Goal: Obtain resource: Download file/media

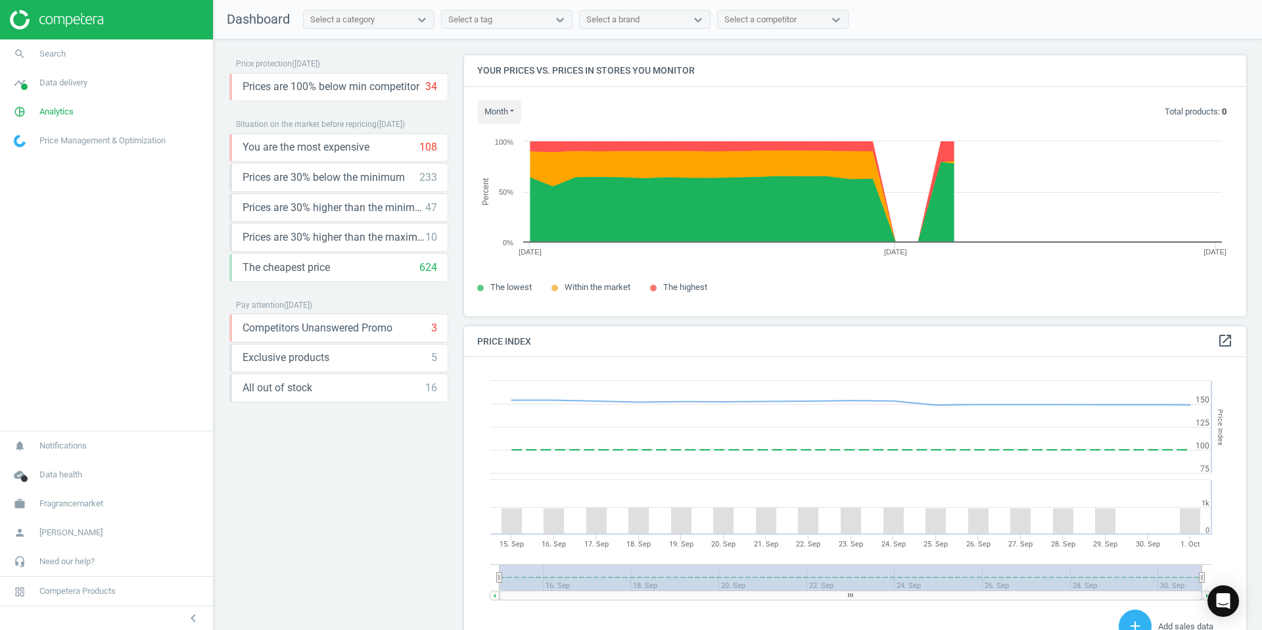
scroll to position [303, 783]
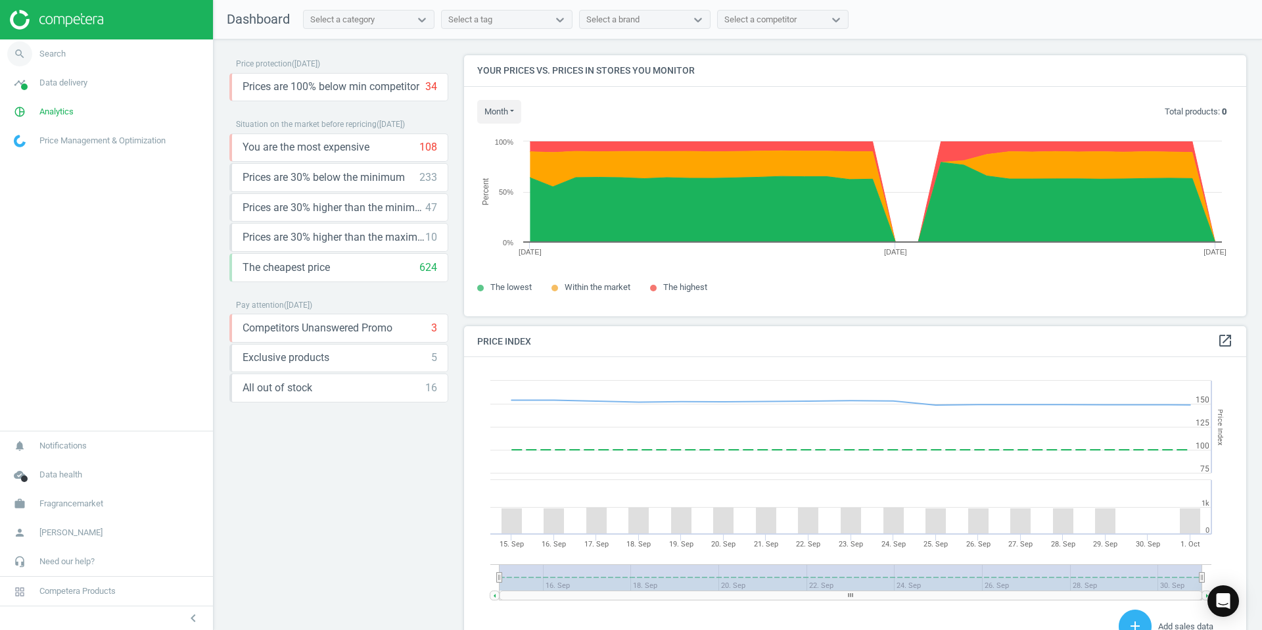
click at [73, 60] on link "search Search" at bounding box center [106, 53] width 213 height 29
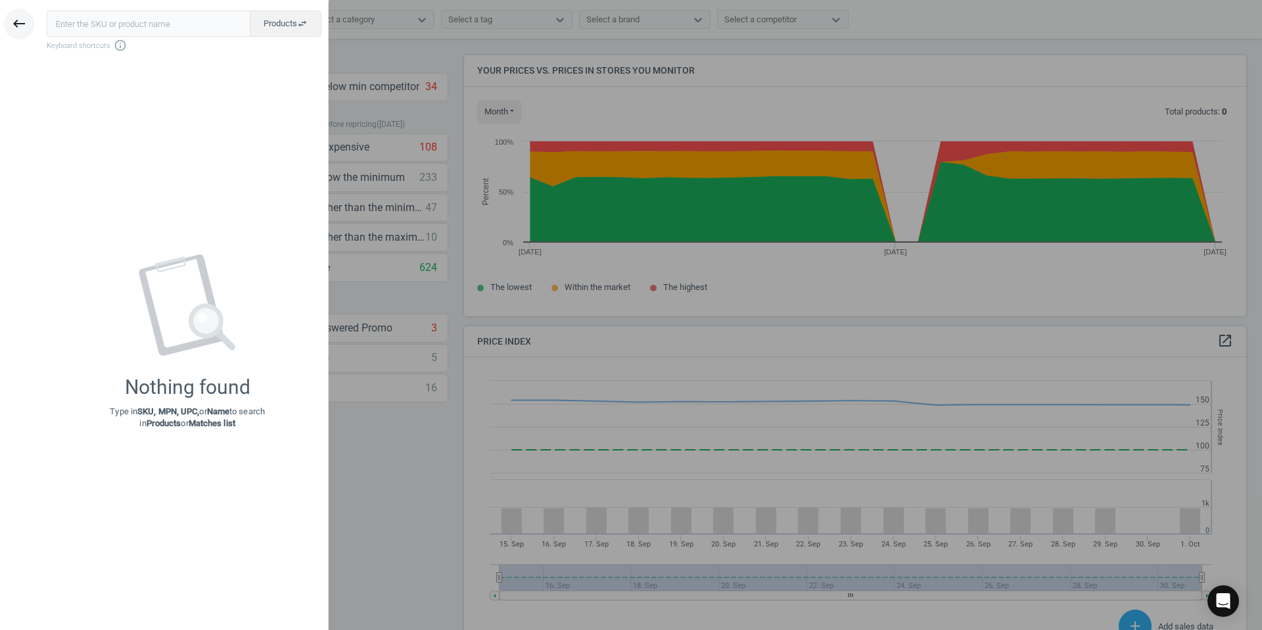
click at [24, 23] on icon "keyboard_backspace" at bounding box center [19, 24] width 16 height 16
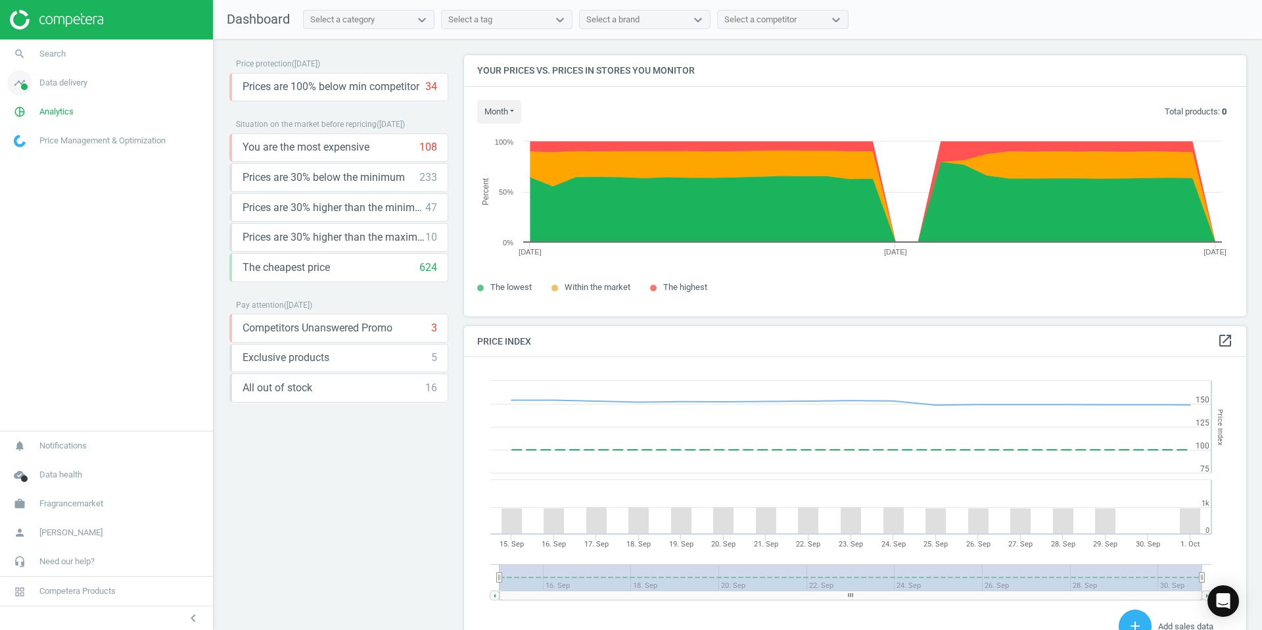
click at [78, 83] on span "Data delivery" at bounding box center [63, 83] width 48 height 12
click at [57, 112] on link "Overview" at bounding box center [106, 111] width 213 height 20
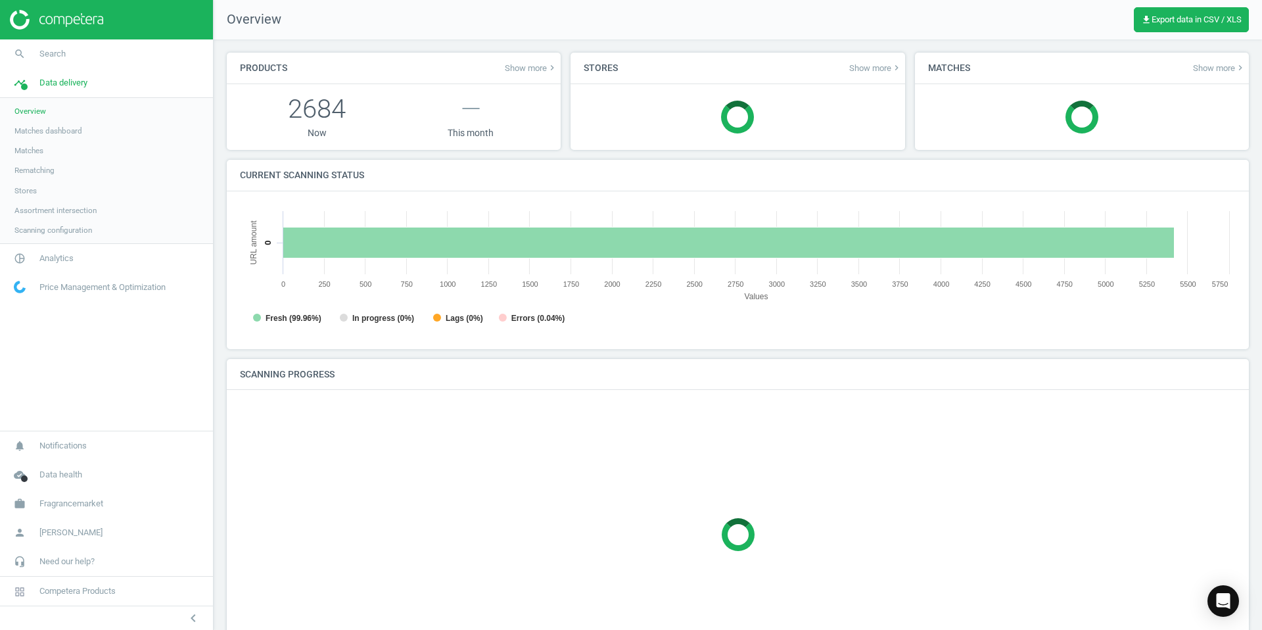
scroll to position [264, 997]
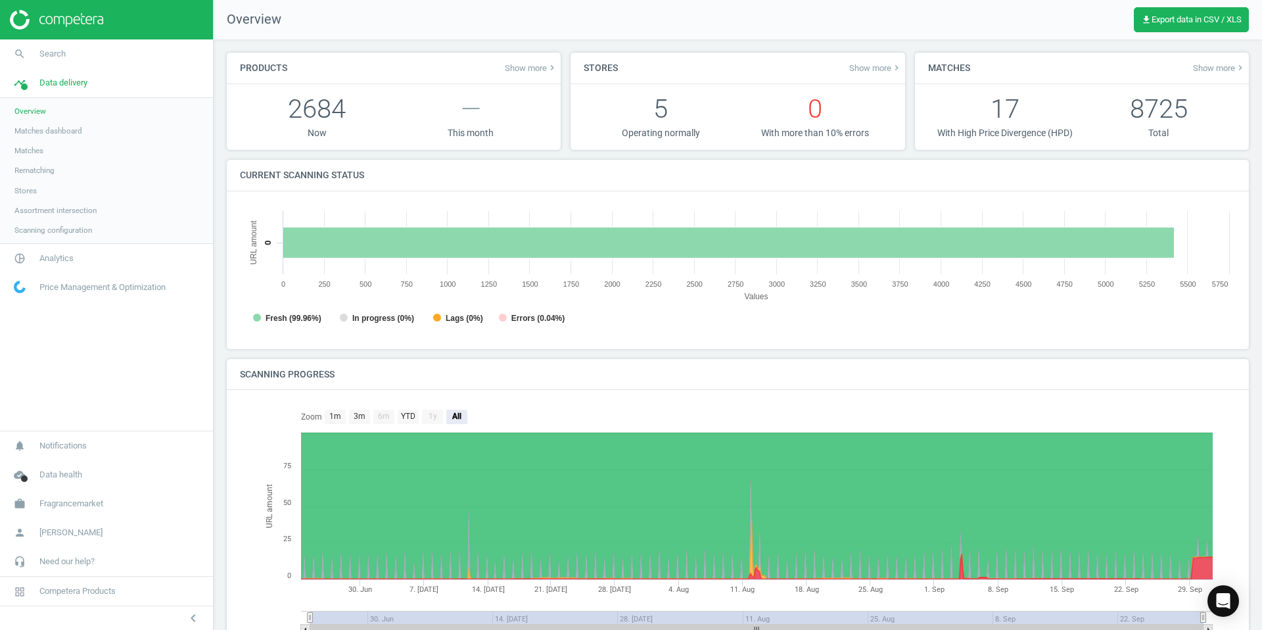
click at [38, 151] on span "Matches" at bounding box center [28, 150] width 29 height 11
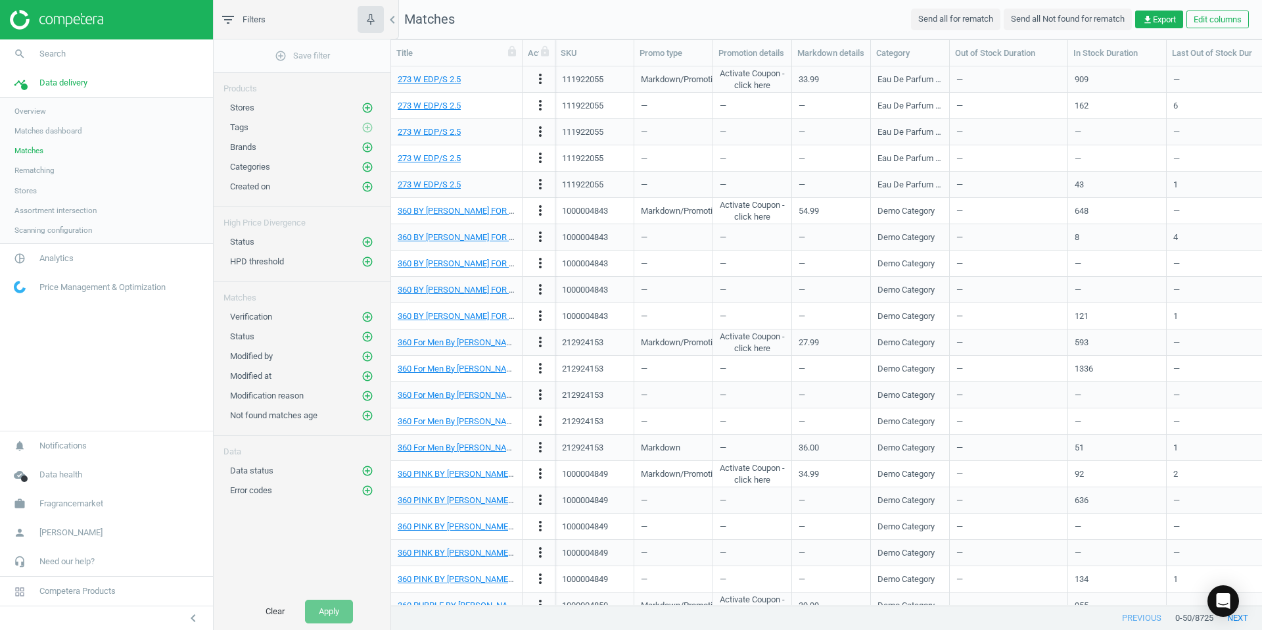
click at [43, 169] on span "Rematching" at bounding box center [34, 170] width 40 height 11
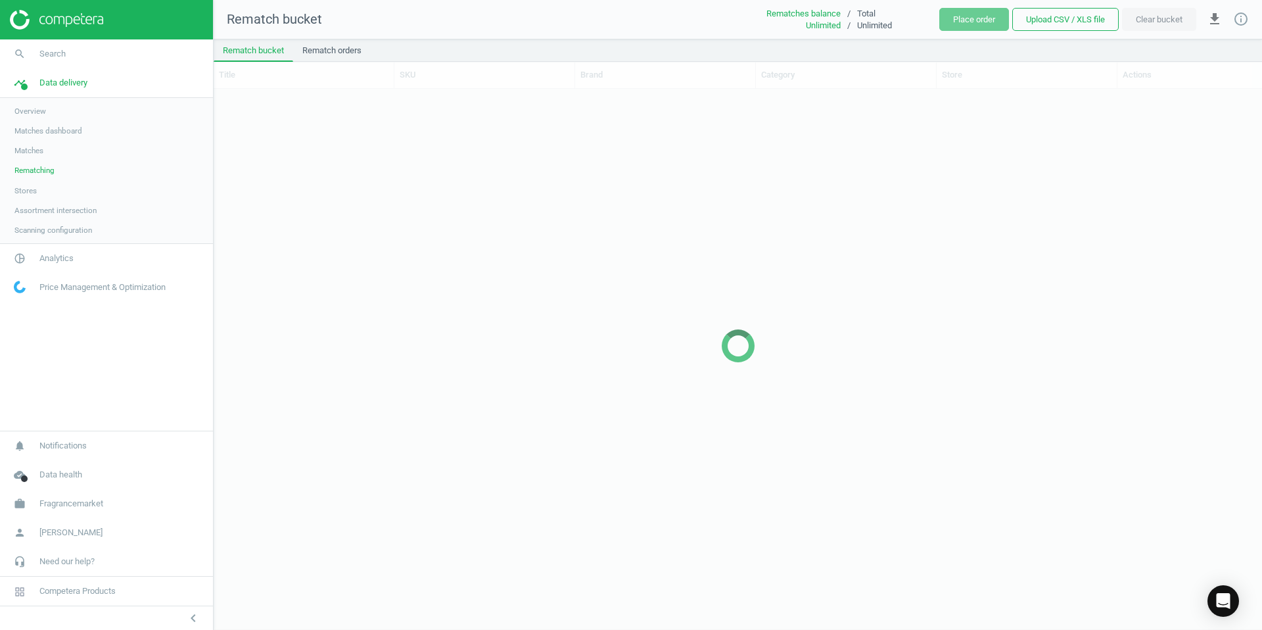
scroll to position [540, 1049]
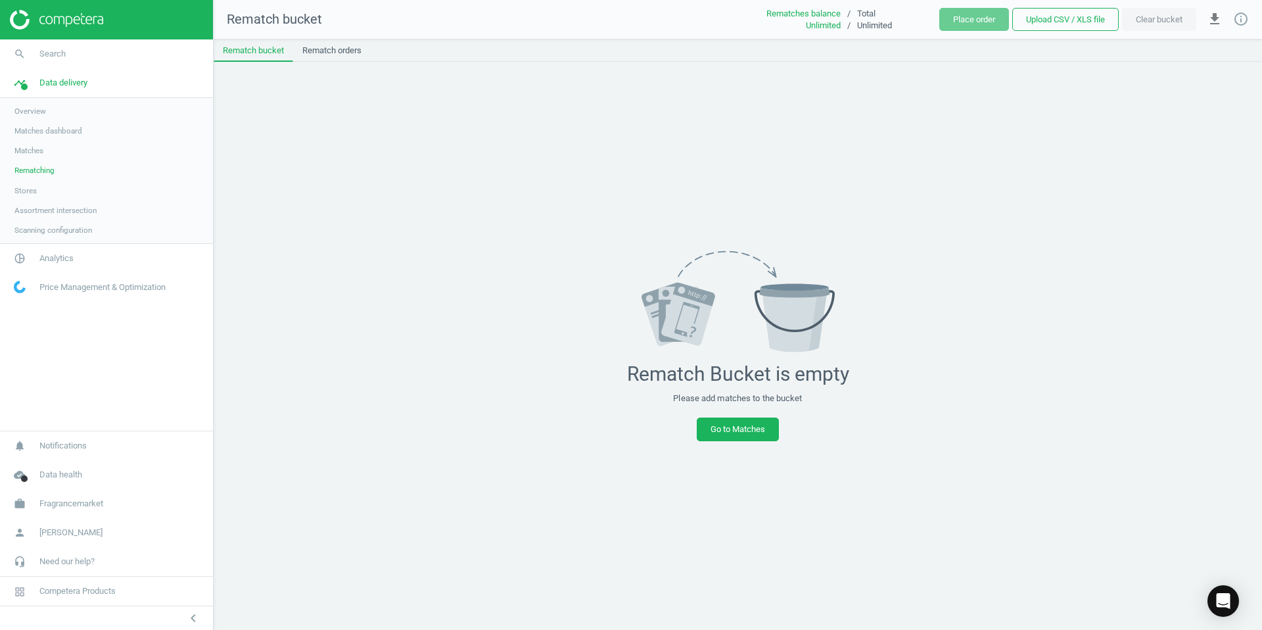
click at [35, 110] on span "Overview" at bounding box center [30, 111] width 32 height 11
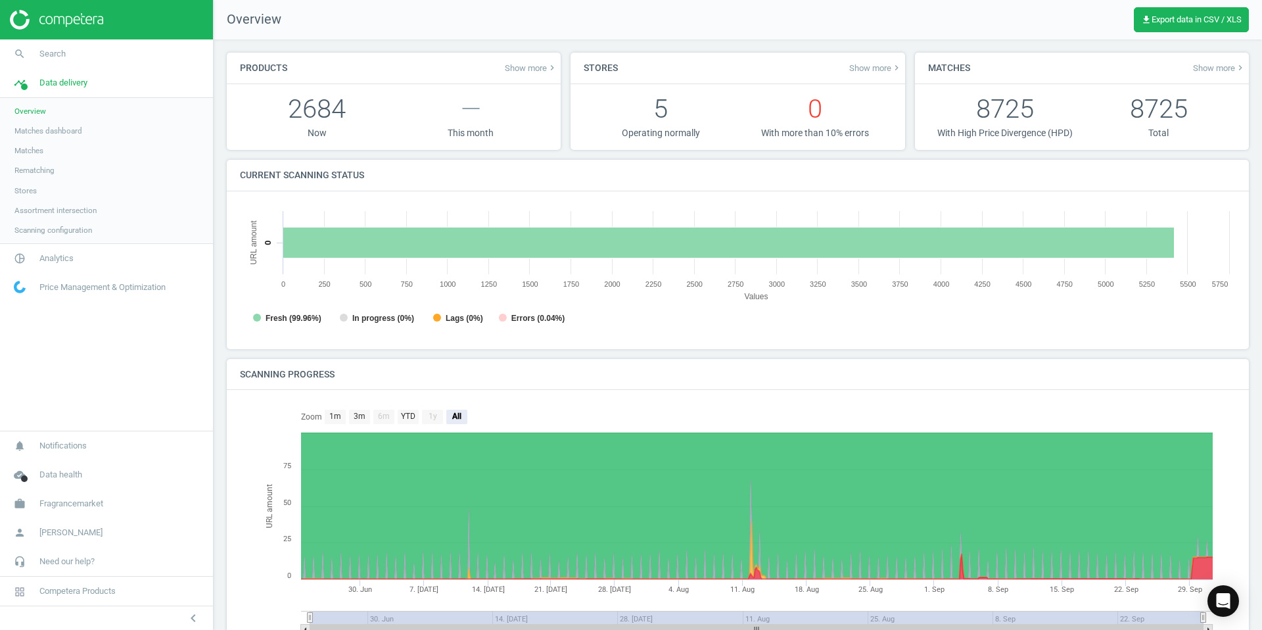
scroll to position [264, 997]
click at [35, 130] on span "Matches dashboard" at bounding box center [48, 131] width 68 height 11
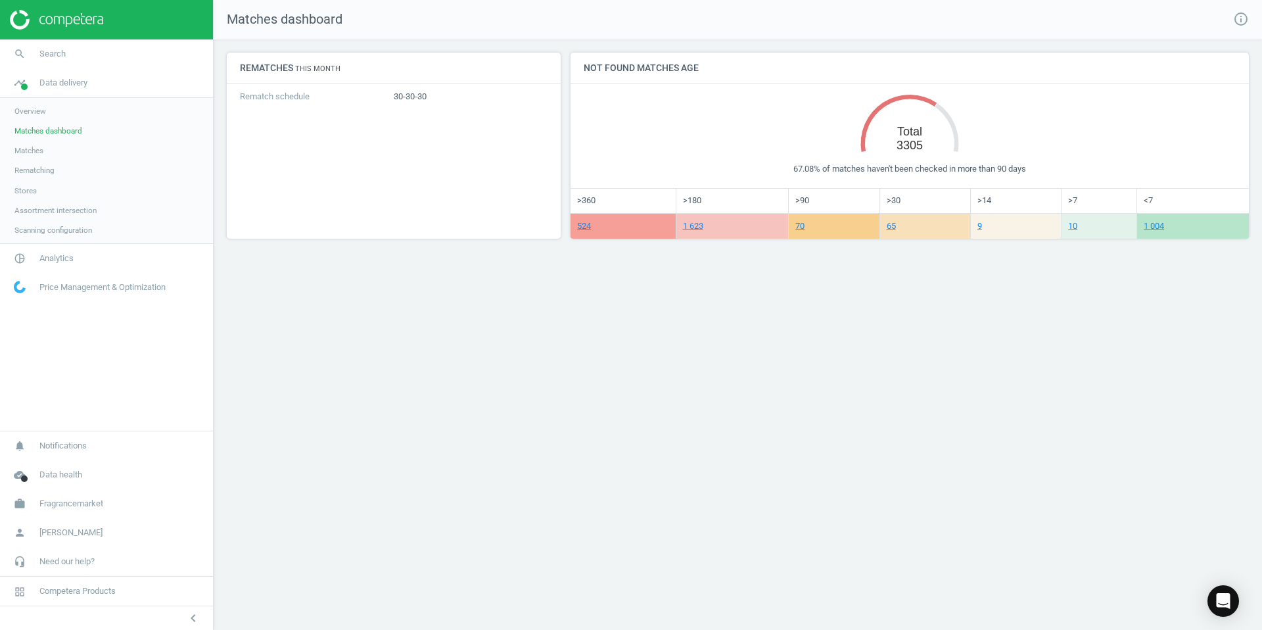
click at [35, 111] on span "Overview" at bounding box center [30, 111] width 32 height 11
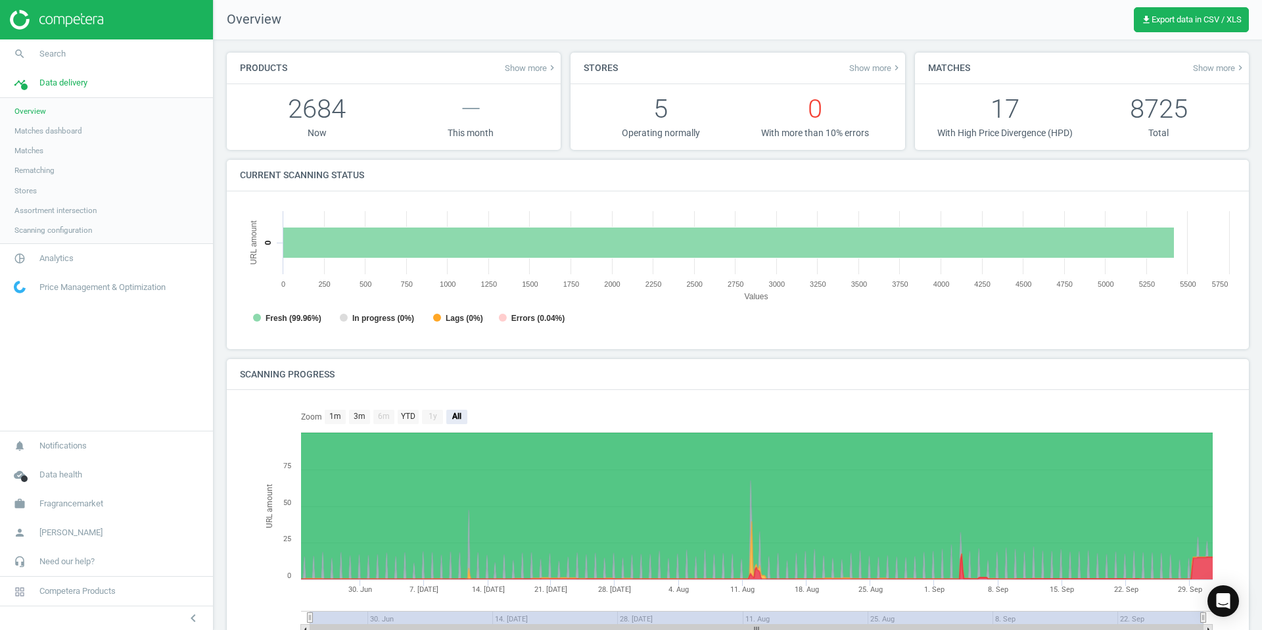
scroll to position [264, 997]
click at [60, 53] on span "Search" at bounding box center [52, 54] width 26 height 12
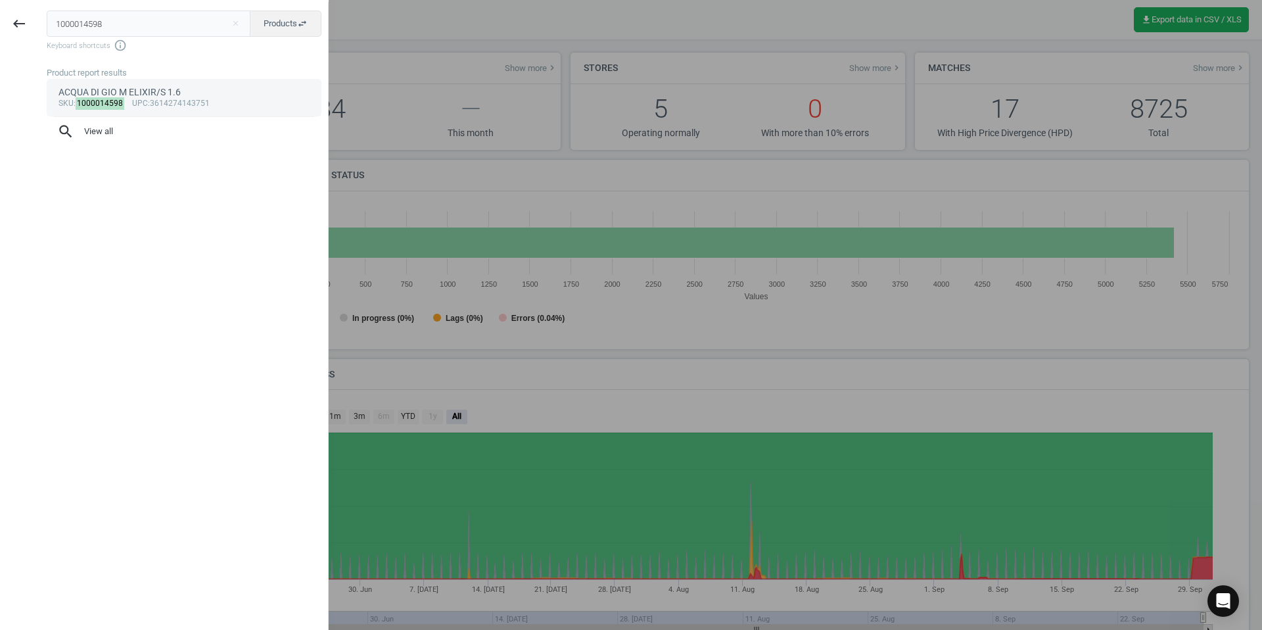
type input "1000014598"
drag, startPoint x: 88, startPoint y: 99, endPoint x: 119, endPoint y: 107, distance: 32.1
click at [88, 99] on mark "1000014598" at bounding box center [100, 103] width 49 height 12
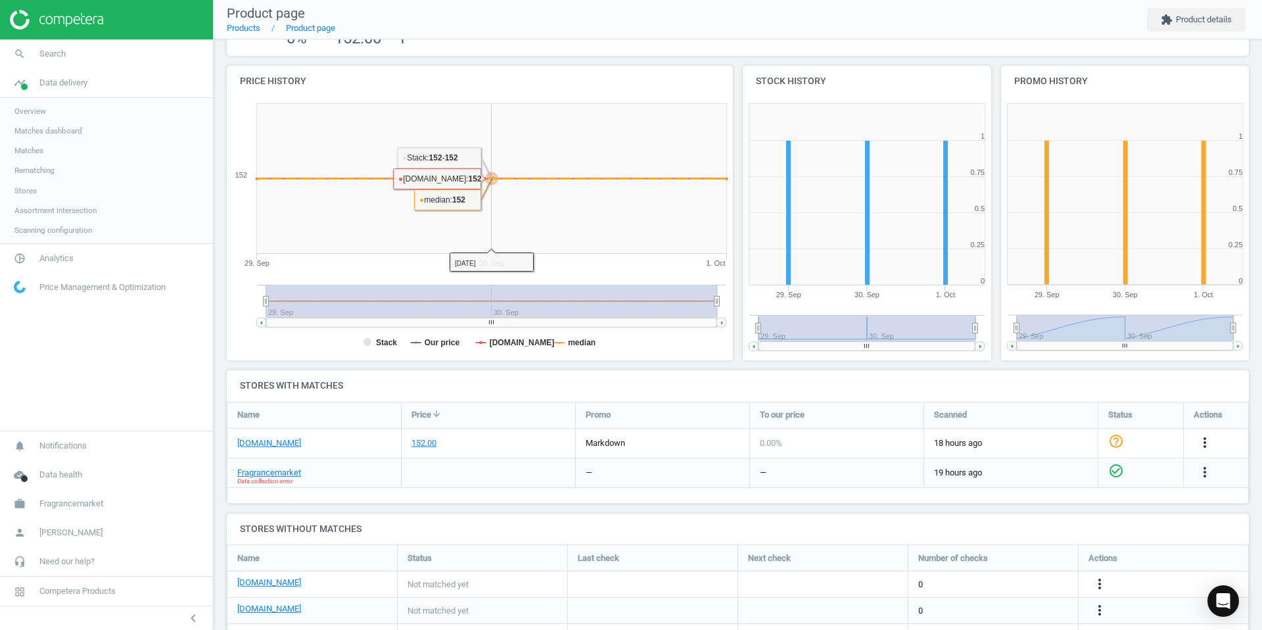
scroll to position [113, 0]
click at [68, 52] on link "search Search" at bounding box center [106, 53] width 213 height 29
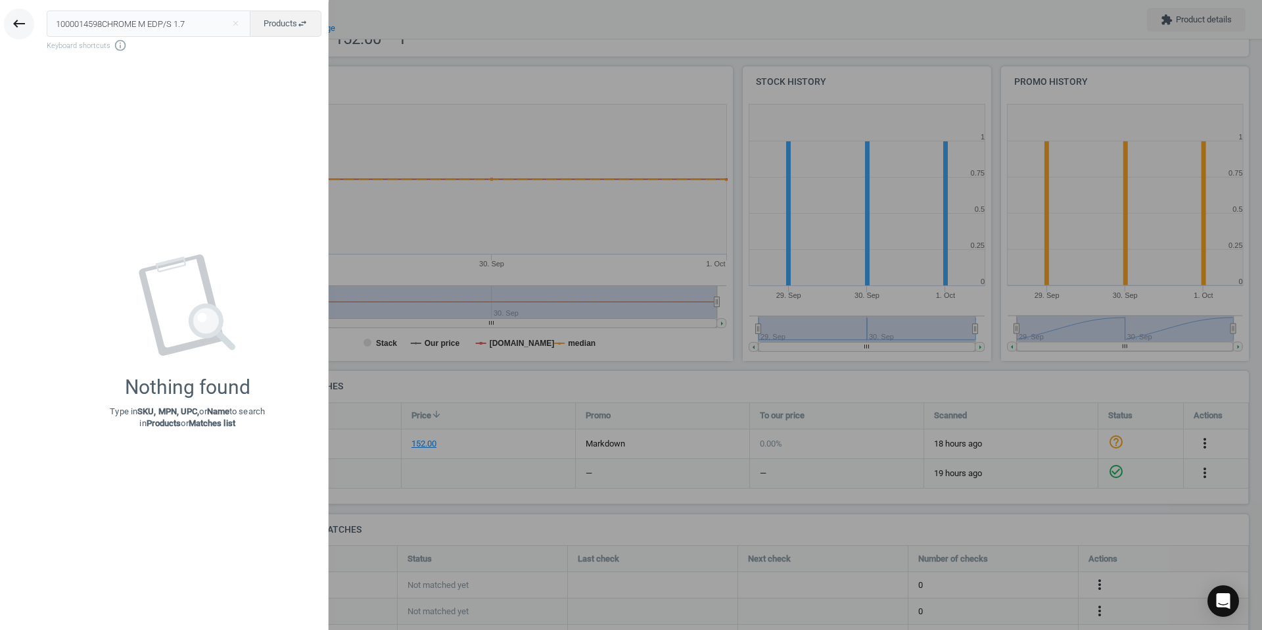
drag, startPoint x: 189, startPoint y: 24, endPoint x: 4, endPoint y: 19, distance: 184.8
click at [4, 19] on div "keyboard_backspace 1000014598CHROME M EDP/S 1.7 close Products swap_horiz Keybo…" at bounding box center [164, 317] width 329 height 630
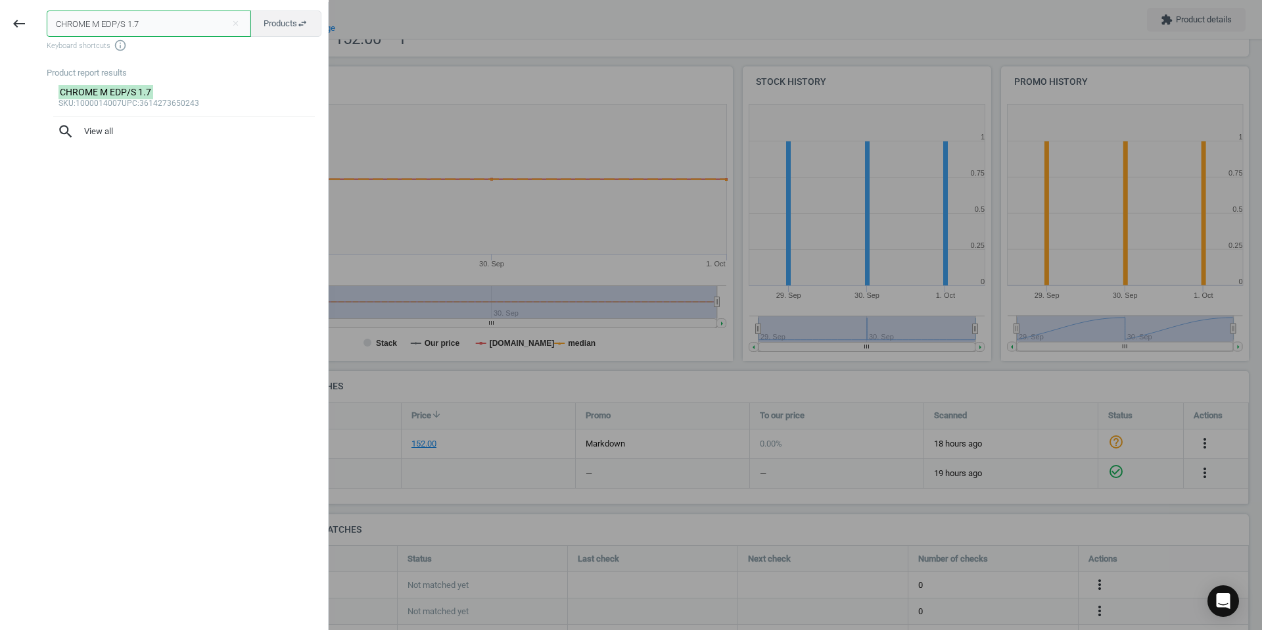
click at [149, 20] on input "CHROME M EDP/S 1.7" at bounding box center [149, 24] width 204 height 26
drag, startPoint x: 157, startPoint y: 27, endPoint x: 11, endPoint y: 18, distance: 146.2
click at [11, 18] on div "keyboard_backspace CHROME M EDP/S 1.7 close Products swap_horiz Keyboard shortc…" at bounding box center [164, 317] width 329 height 630
paste input "100001400"
type input "1000014007"
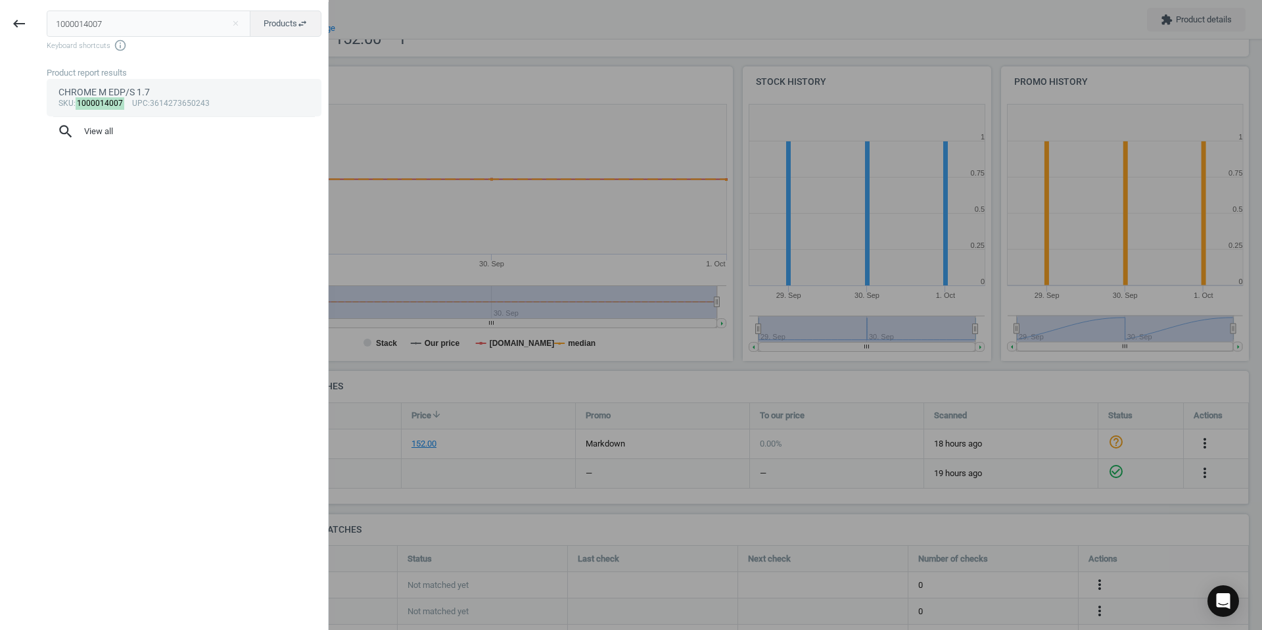
click at [105, 97] on mark "1000014007" at bounding box center [100, 103] width 49 height 12
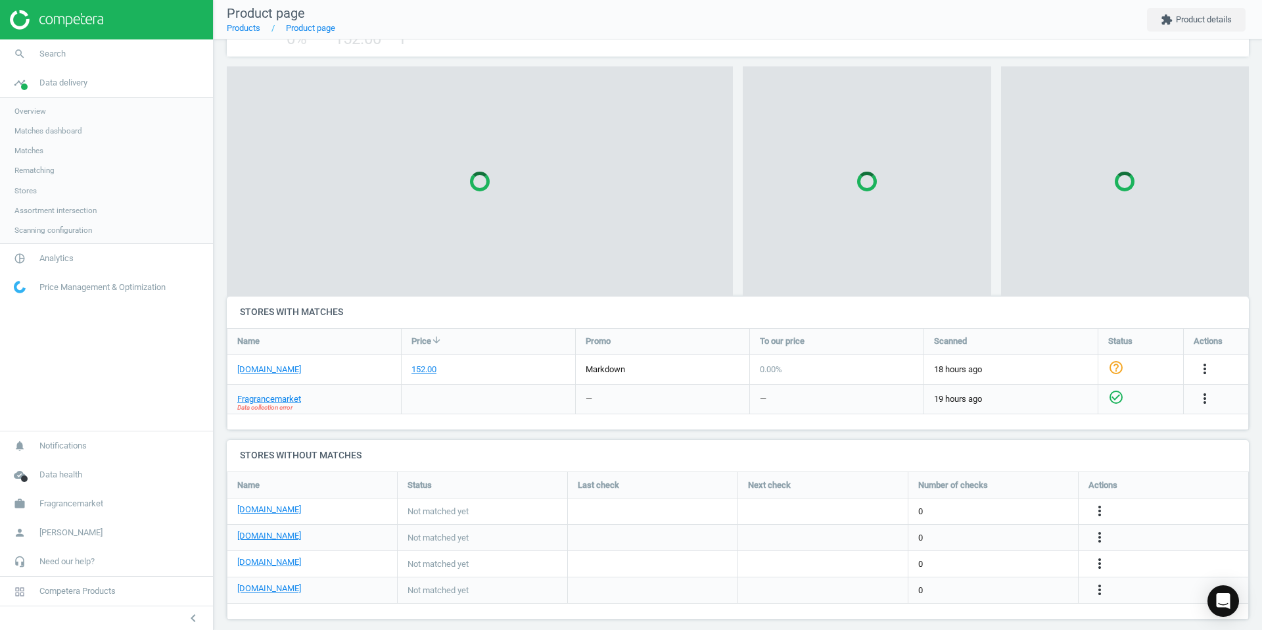
scroll to position [175, 1023]
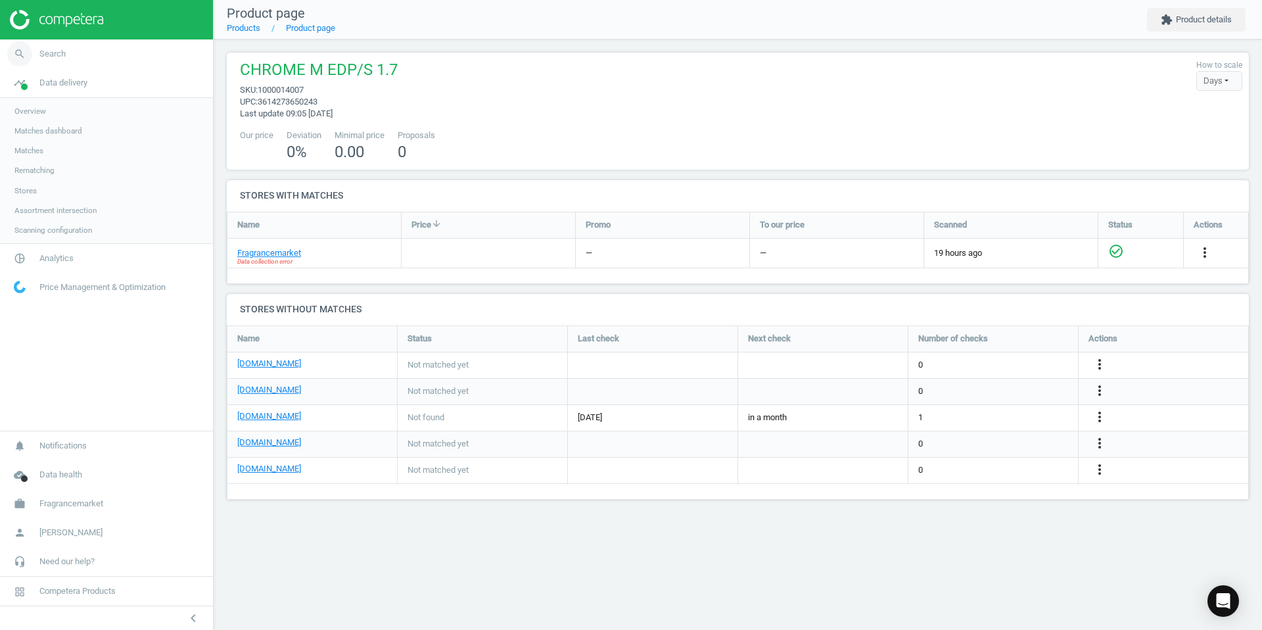
click at [59, 55] on span "Search" at bounding box center [52, 54] width 26 height 12
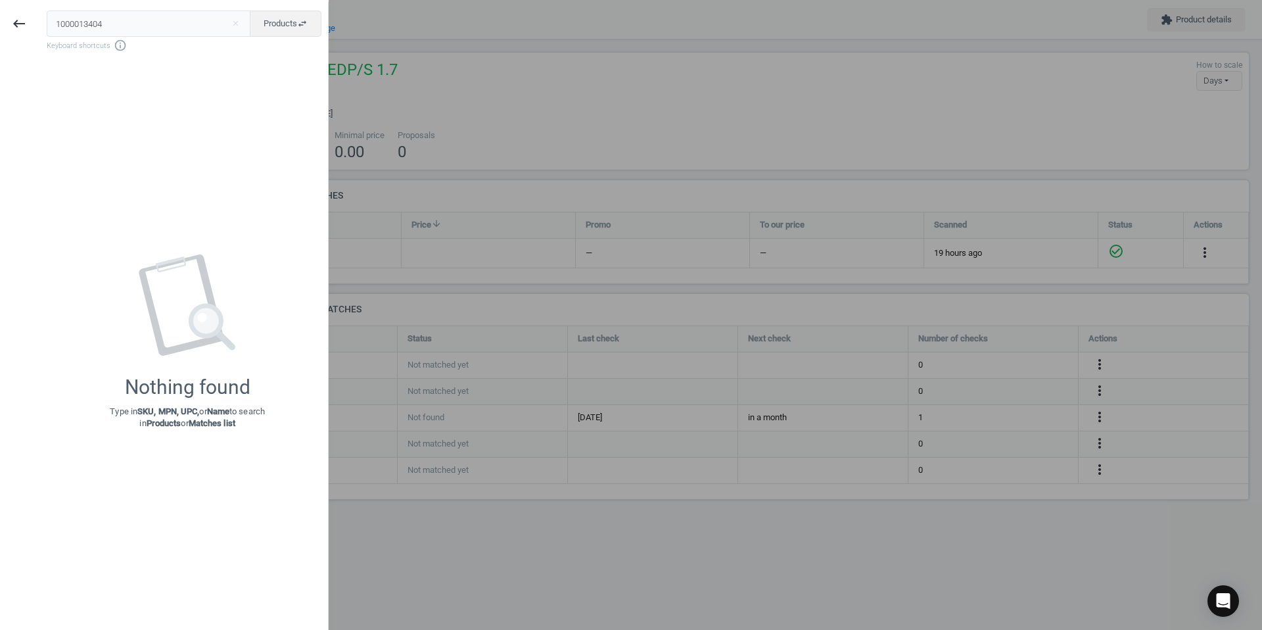
drag, startPoint x: 168, startPoint y: 23, endPoint x: -28, endPoint y: 11, distance: 196.3
click at [0, 11] on html "Group 2 Created with Sketch. ic/cloud_download/grey600 Created with Sketch. gra…" at bounding box center [631, 315] width 1262 height 630
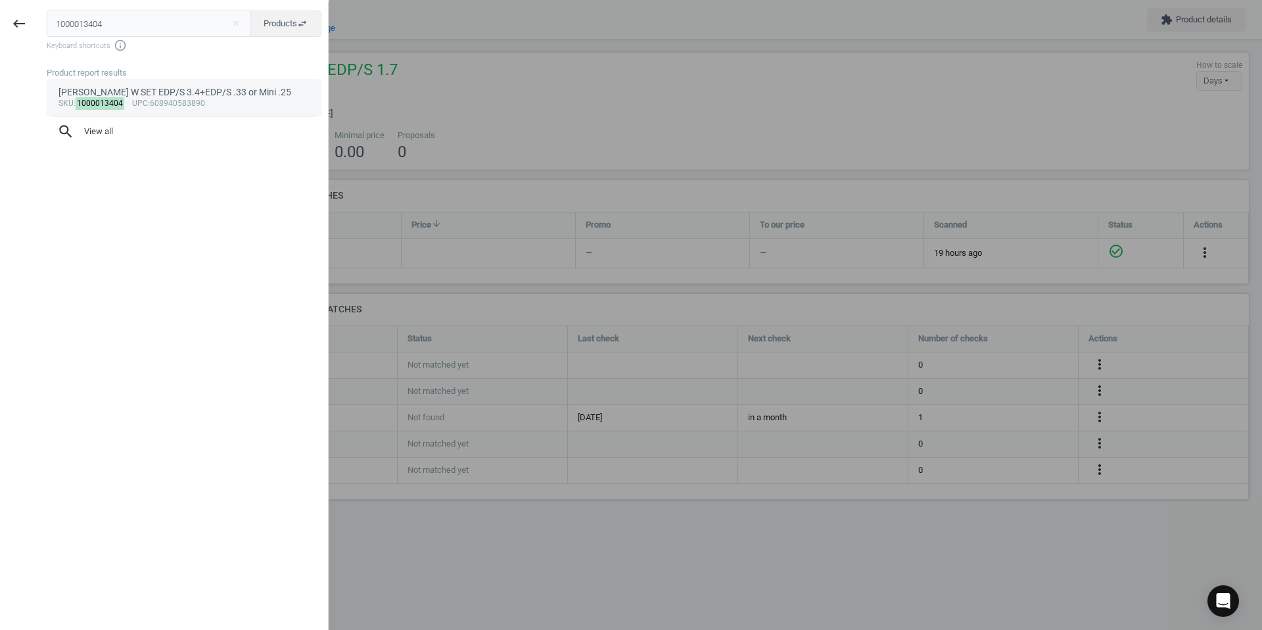
type input "1000013404"
click at [131, 88] on div "[PERSON_NAME] W SET EDP/S 3.4+EDP/S .33 or Mini .25" at bounding box center [185, 92] width 252 height 12
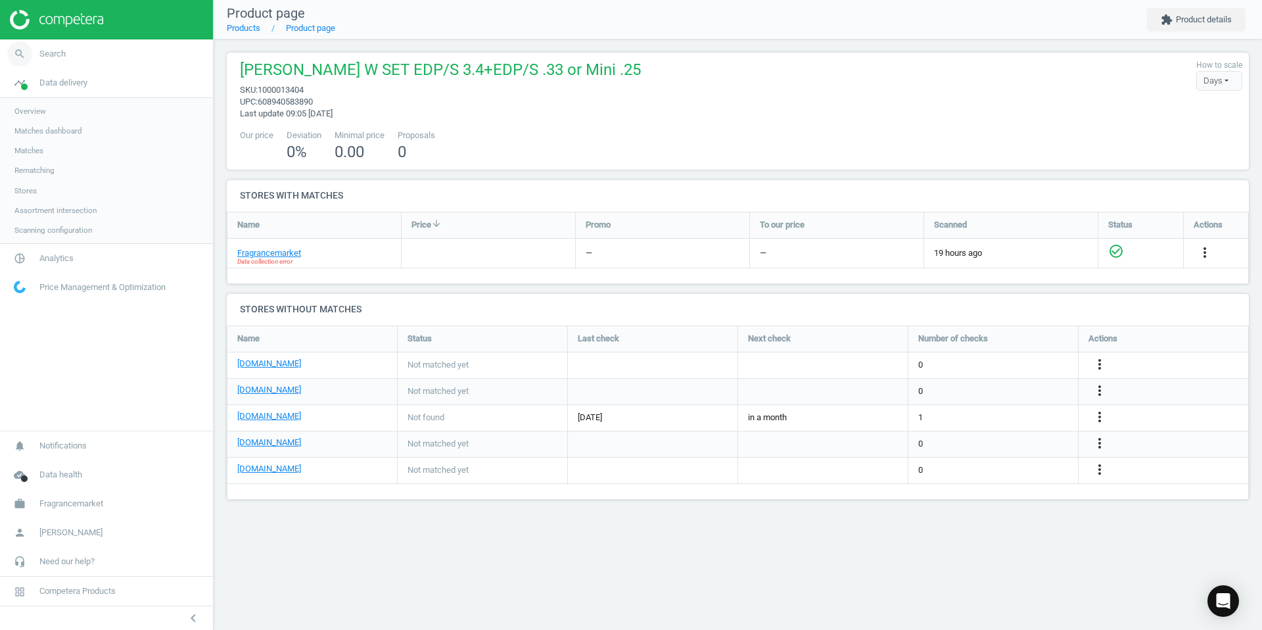
click at [79, 54] on link "search Search" at bounding box center [106, 53] width 213 height 29
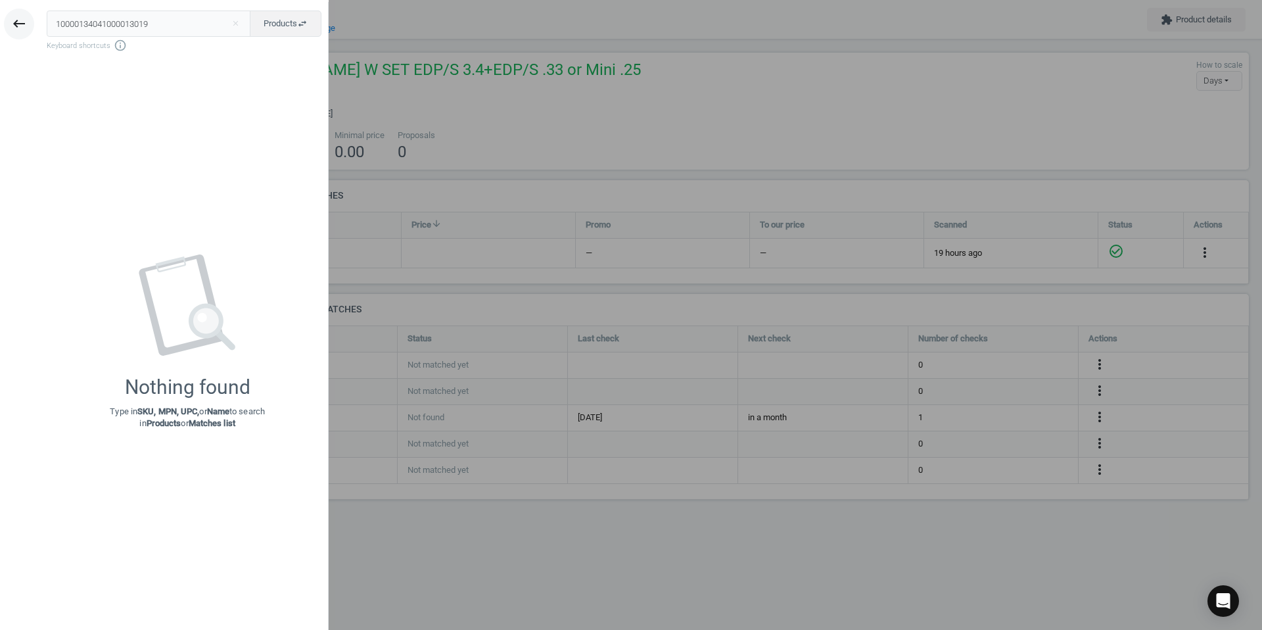
drag, startPoint x: 167, startPoint y: 23, endPoint x: 21, endPoint y: 18, distance: 146.0
click at [21, 18] on div "keyboard_backspace 10000134041000013019 close Products swap_horiz Keyboard shor…" at bounding box center [164, 317] width 329 height 630
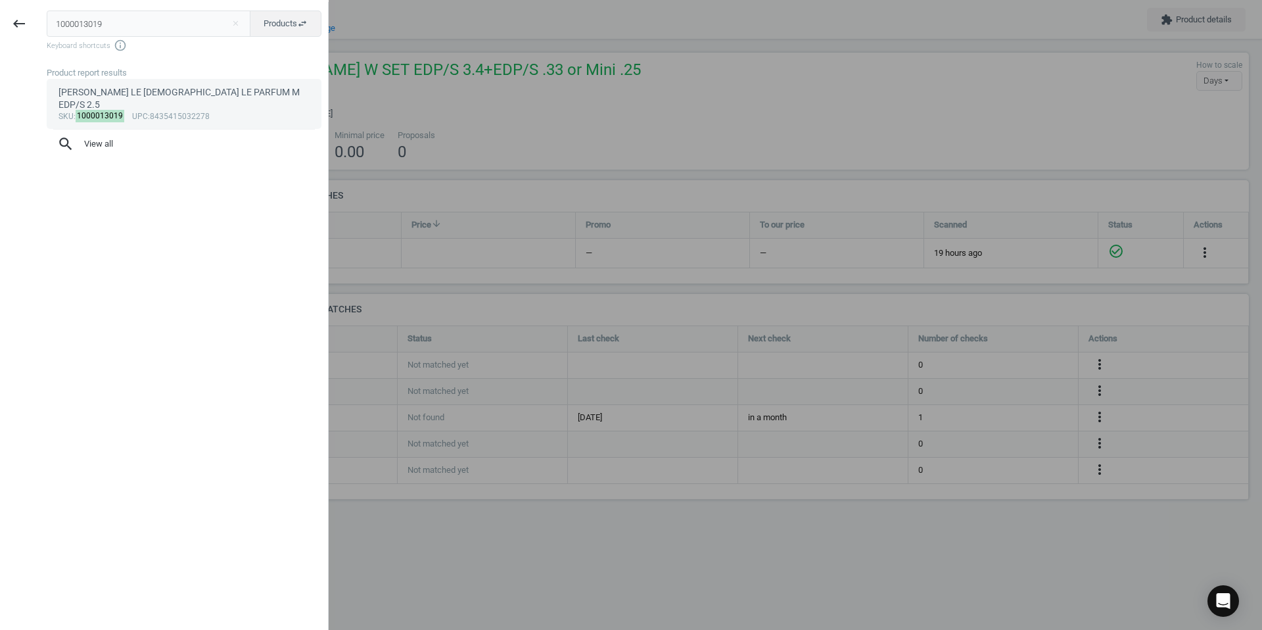
type input "1000013019"
click at [140, 95] on div "[PERSON_NAME] LE [DEMOGRAPHIC_DATA] LE PARFUM M EDP/S 2.5" at bounding box center [185, 99] width 252 height 26
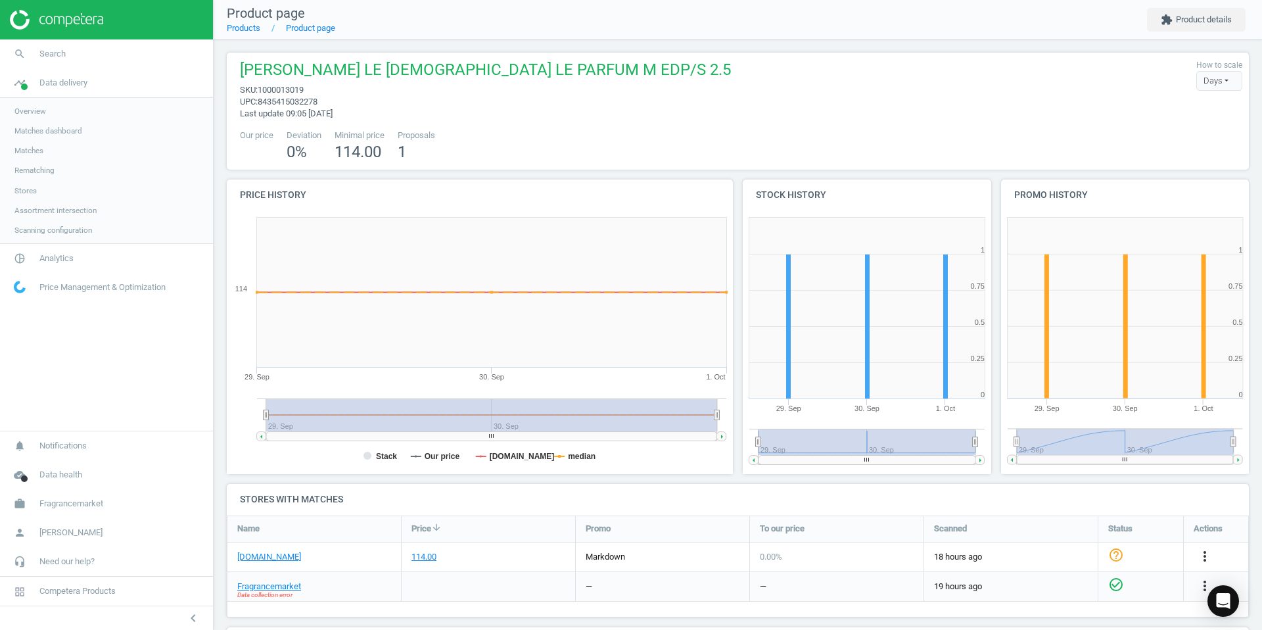
click at [35, 112] on span "Overview" at bounding box center [30, 111] width 32 height 11
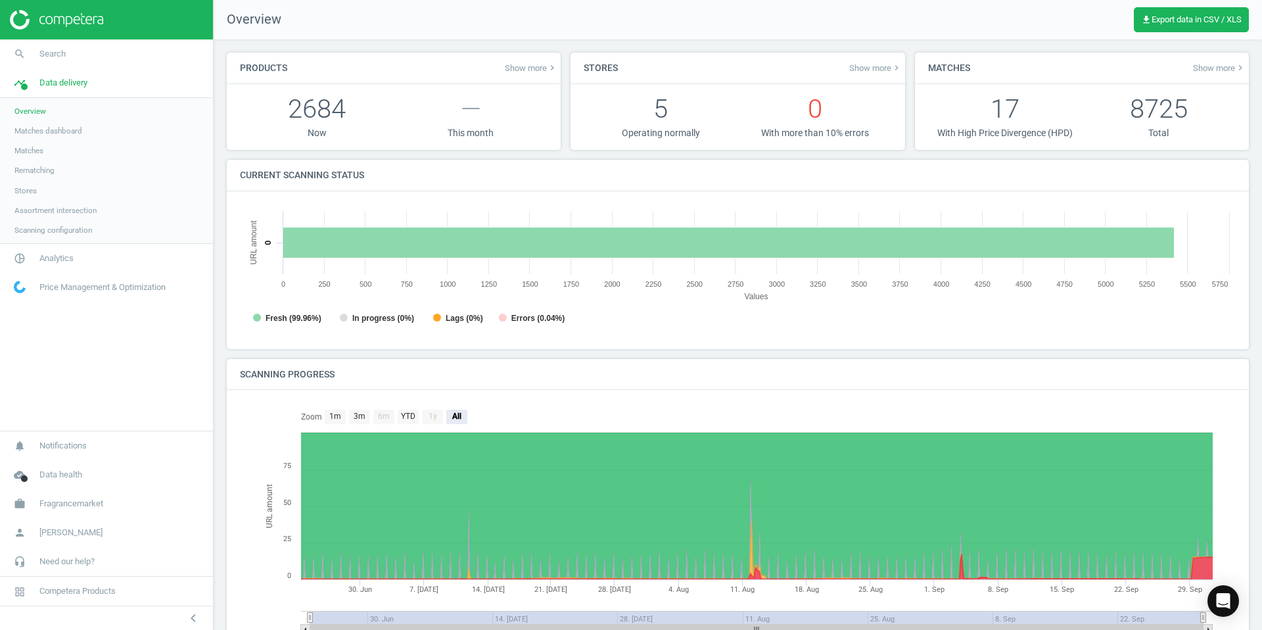
scroll to position [264, 997]
click at [1167, 26] on button "get_app Export data in CSV / XLS" at bounding box center [1191, 19] width 115 height 25
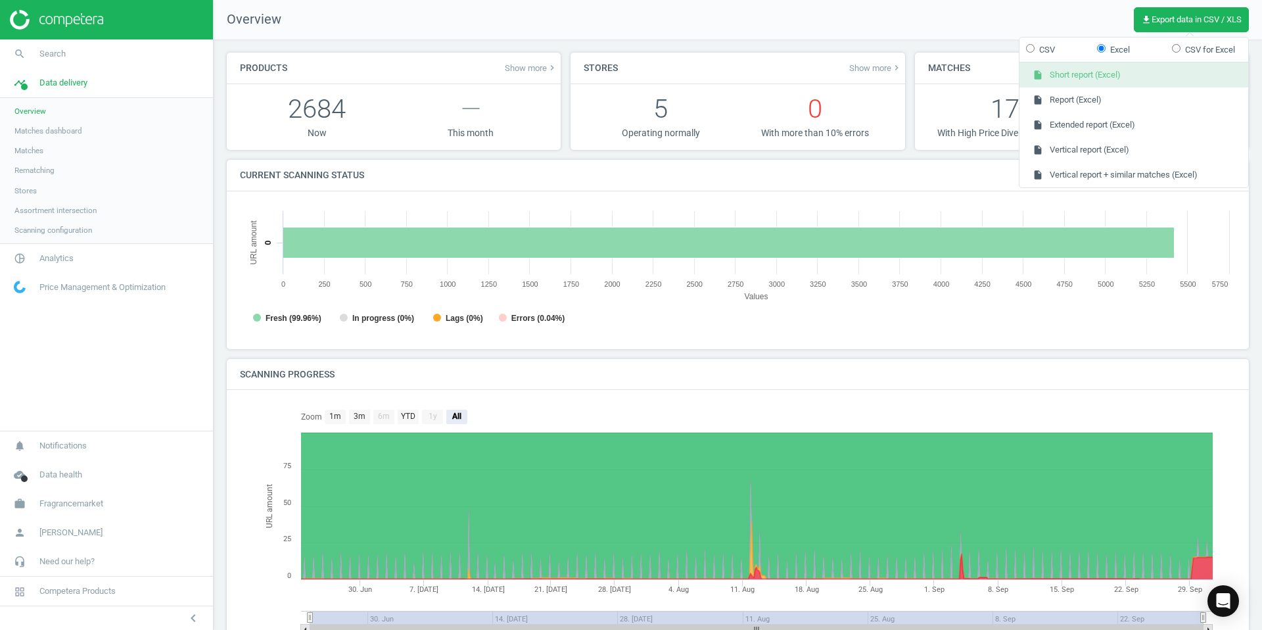
click at [1083, 74] on button "insert_drive_file Short report (Excel)" at bounding box center [1134, 74] width 229 height 25
